Goal: Task Accomplishment & Management: Use online tool/utility

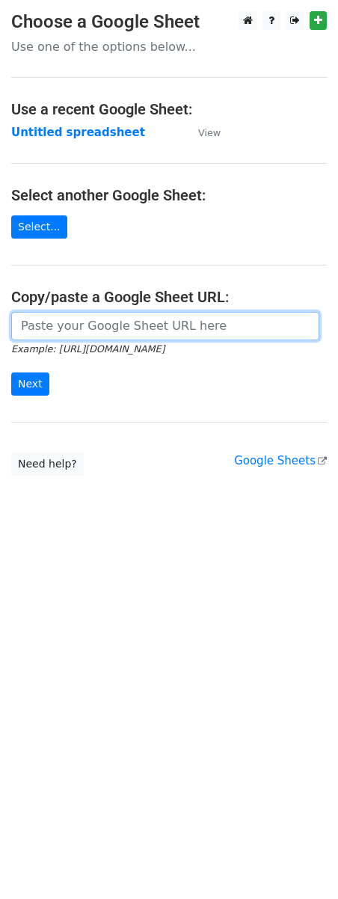
click at [156, 318] on input "url" at bounding box center [165, 326] width 308 height 28
paste input "[URL][DOMAIN_NAME]"
type input "[URL][DOMAIN_NAME]"
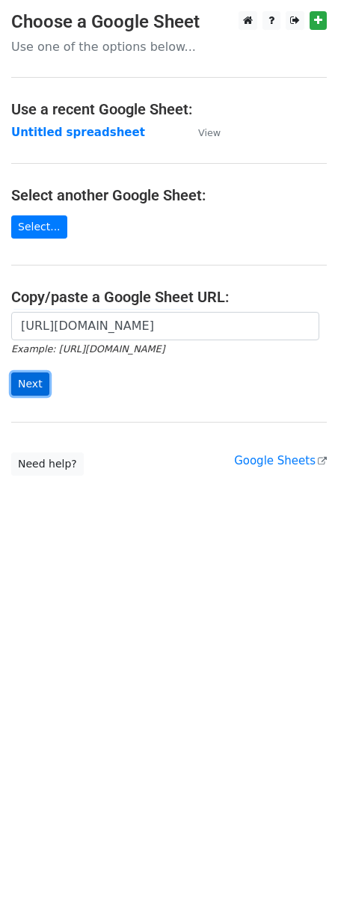
click at [27, 387] on input "Next" at bounding box center [30, 383] width 38 height 23
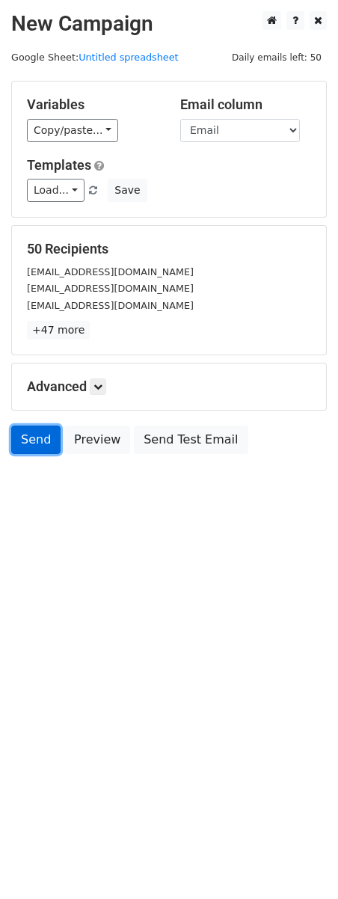
click at [36, 441] on link "Send" at bounding box center [35, 439] width 49 height 28
